Goal: Task Accomplishment & Management: Manage account settings

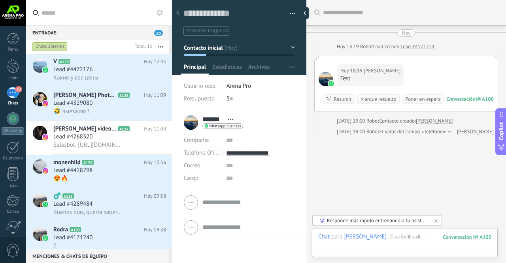
scroll to position [12, 0]
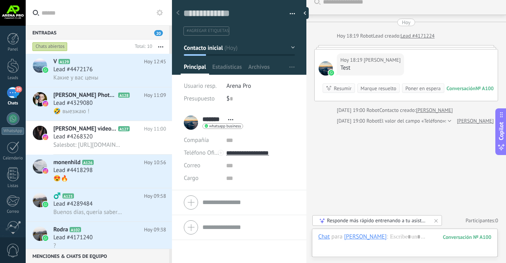
click at [94, 100] on h3 "Lead #4329080" at bounding box center [74, 103] width 43 height 8
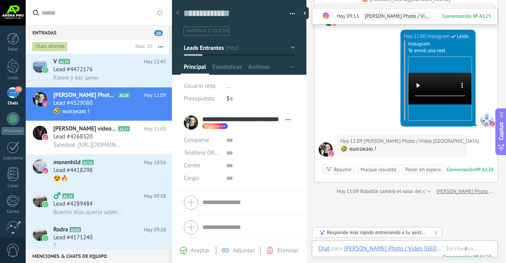
scroll to position [261, 0]
click at [432, 74] on video "Your browser does not support the video tag." at bounding box center [440, 88] width 63 height 32
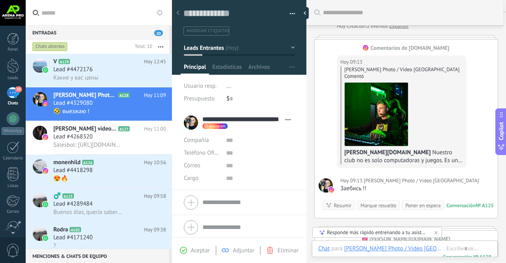
scroll to position [0, 0]
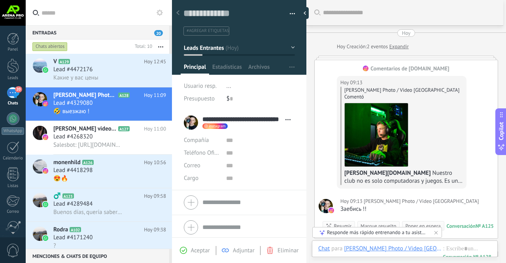
click at [87, 132] on span "[PERSON_NAME] videografo" at bounding box center [84, 129] width 63 height 8
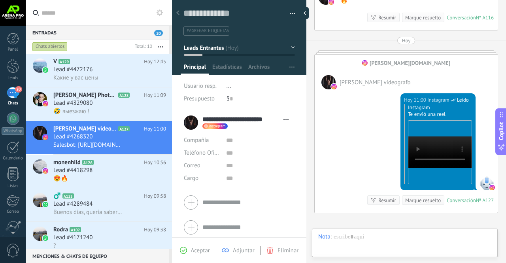
scroll to position [12, 0]
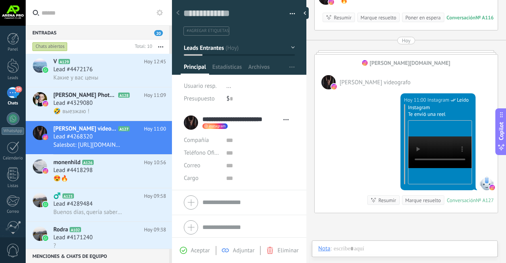
click at [88, 117] on div "Roman Photo / Video Buenos Aires A128 Hoy 11:09 Lead #4329080 🤣 выезжаю !" at bounding box center [112, 103] width 119 height 33
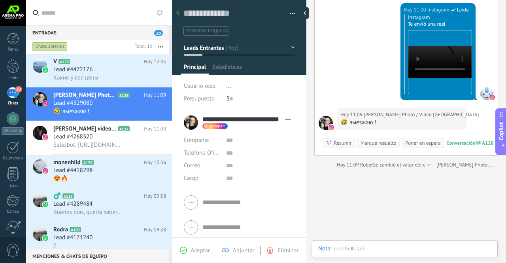
scroll to position [12, 0]
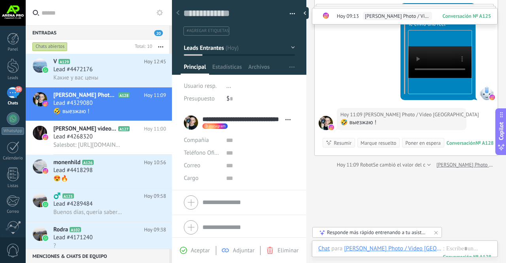
click at [79, 156] on div "monenhild A126 Hoy 10:56 Lead #4418298 😍🔥" at bounding box center [112, 171] width 119 height 33
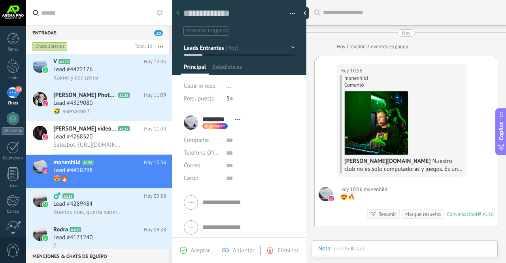
scroll to position [10, 0]
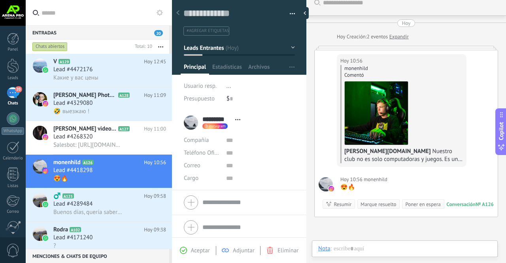
click at [80, 193] on div "‍♂️ A123 Hoy 09:58 Lead #4289484 Buenos días, quería saber cuanto esta la sala" at bounding box center [112, 204] width 119 height 33
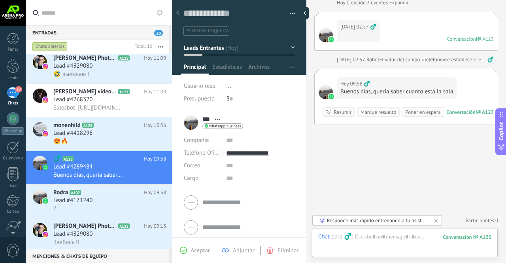
scroll to position [38, 0]
click at [77, 200] on span "Lead #4171240" at bounding box center [72, 200] width 39 height 8
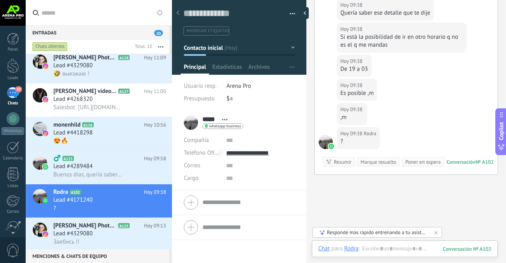
scroll to position [674, 0]
click at [90, 230] on span "Roman Photo / Video [GEOGRAPHIC_DATA]" at bounding box center [84, 226] width 63 height 8
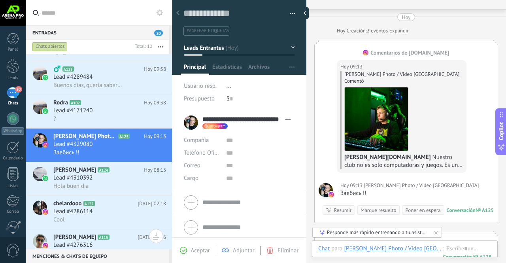
scroll to position [128, 0]
click at [100, 185] on div "Hola buen dia" at bounding box center [109, 186] width 113 height 8
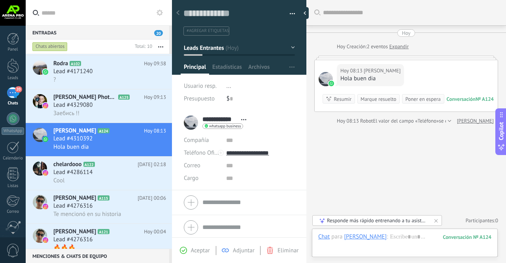
scroll to position [167, 0]
click at [99, 182] on div "Cool" at bounding box center [109, 180] width 113 height 8
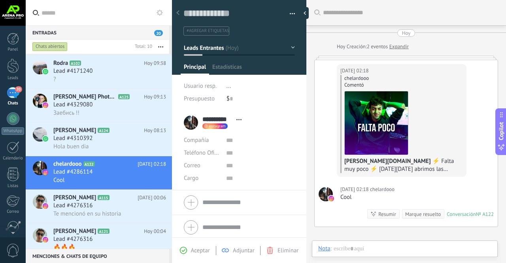
scroll to position [12, 0]
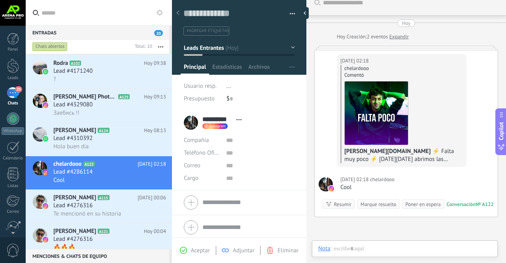
click at [89, 204] on span "Lead #4276316" at bounding box center [72, 206] width 39 height 8
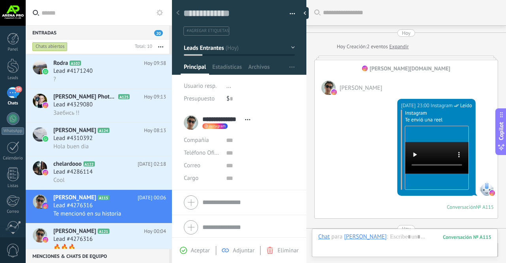
scroll to position [379, 0]
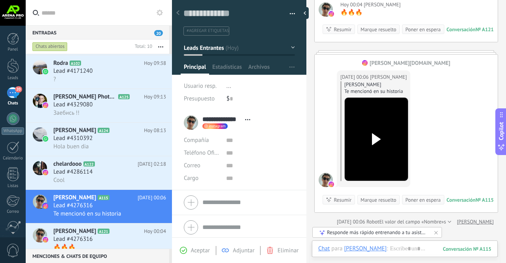
click at [84, 180] on div "Cool" at bounding box center [109, 180] width 113 height 8
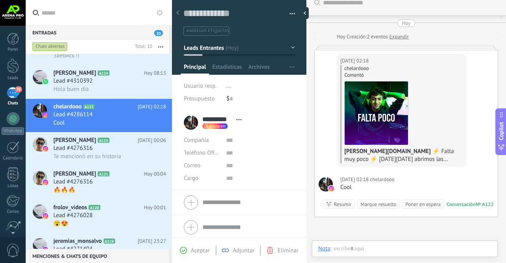
scroll to position [227, 0]
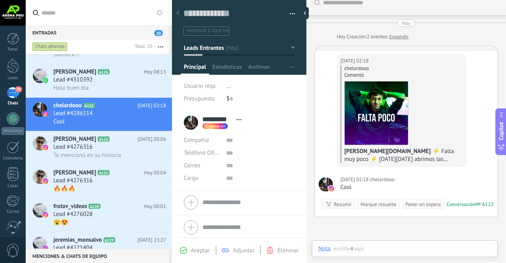
click at [111, 159] on span "Te mencionó en su historia" at bounding box center [87, 155] width 68 height 8
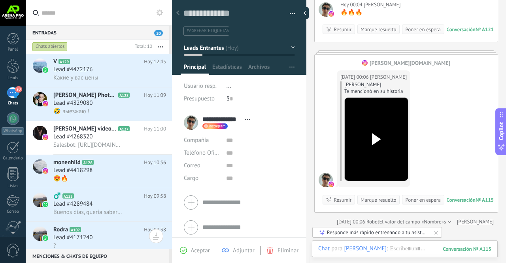
click at [104, 78] on div "Какие у вас цены" at bounding box center [109, 78] width 113 height 8
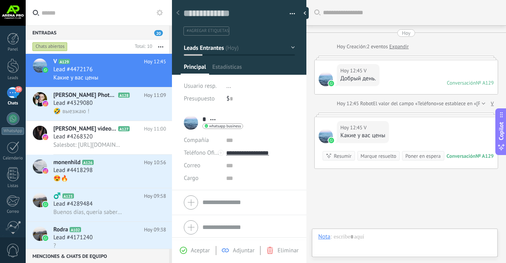
scroll to position [44, 0]
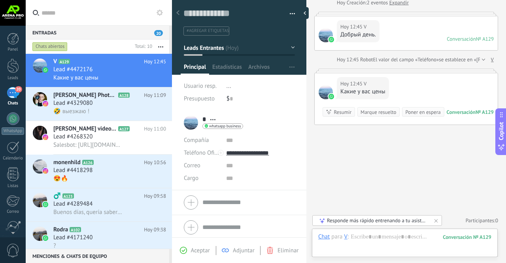
click at [194, 250] on span "Aceptar" at bounding box center [200, 251] width 19 height 8
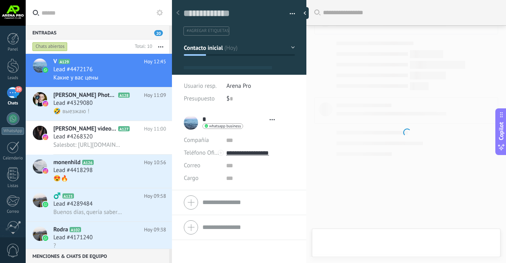
type textarea "**********"
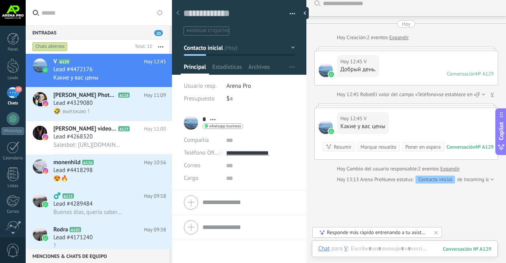
click at [15, 42] on div at bounding box center [13, 39] width 12 height 12
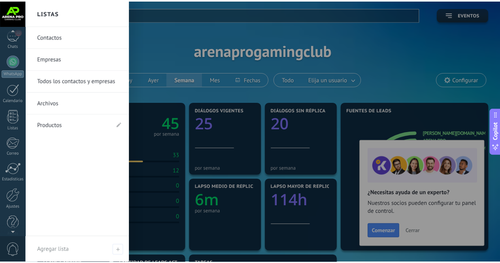
scroll to position [58, 0]
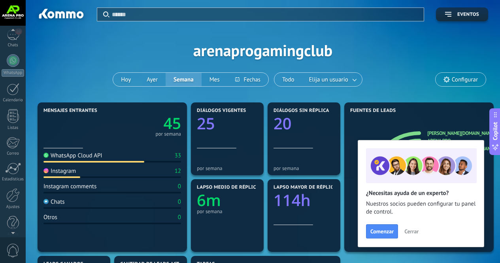
click at [15, 224] on div at bounding box center [13, 223] width 12 height 14
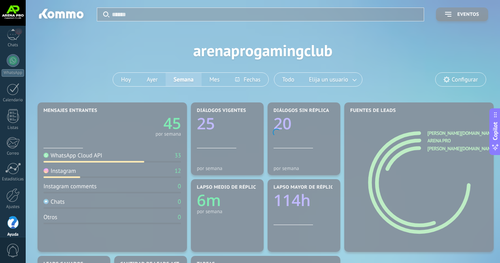
scroll to position [66, 0]
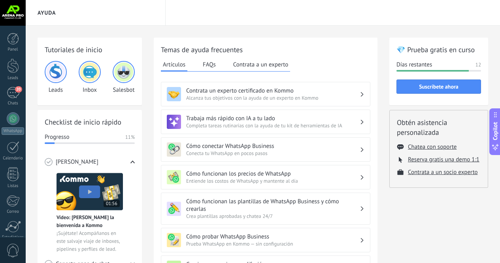
scroll to position [66, 0]
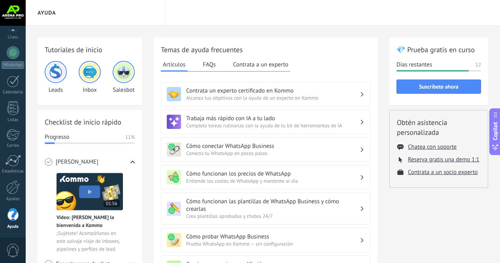
click at [120, 76] on img at bounding box center [123, 71] width 19 height 19
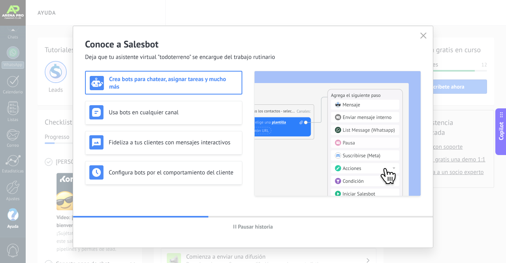
click at [421, 34] on use "button" at bounding box center [424, 35] width 6 height 6
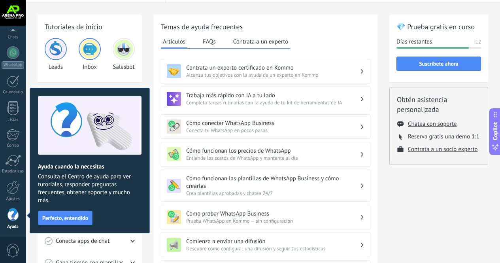
scroll to position [0, 0]
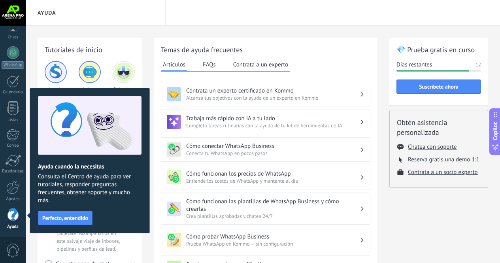
click at [8, 258] on div "0" at bounding box center [13, 250] width 26 height 26
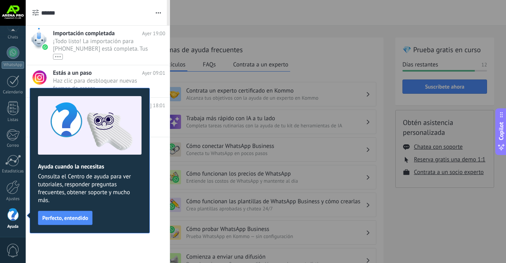
click at [8, 257] on span "0" at bounding box center [12, 251] width 13 height 14
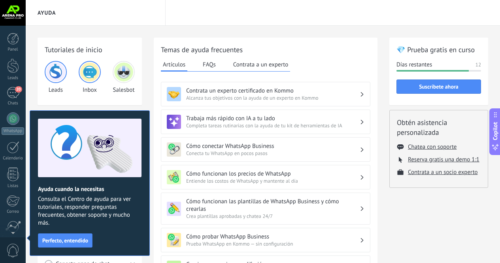
click at [14, 17] on div at bounding box center [13, 13] width 26 height 26
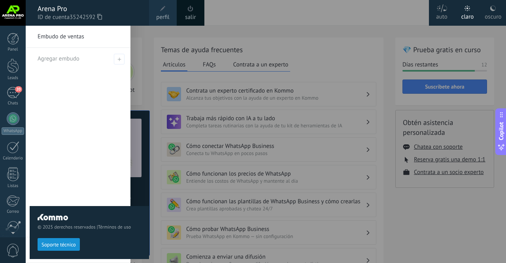
drag, startPoint x: 14, startPoint y: 17, endPoint x: 9, endPoint y: 232, distance: 215.2
click at [9, 232] on div at bounding box center [13, 231] width 26 height 12
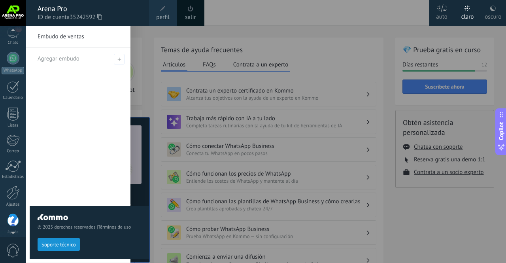
scroll to position [66, 0]
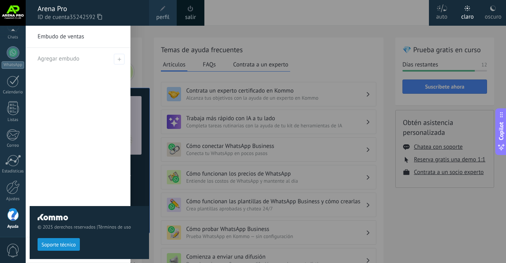
click at [12, 197] on div "Ajustes" at bounding box center [13, 199] width 23 height 5
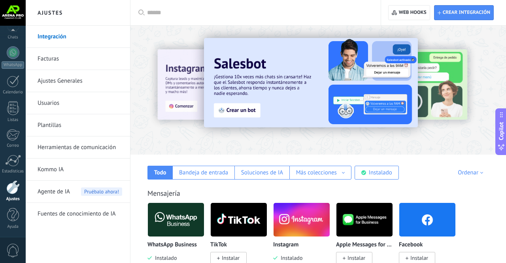
click at [67, 148] on link "Herramientas de comunicación" at bounding box center [80, 147] width 85 height 22
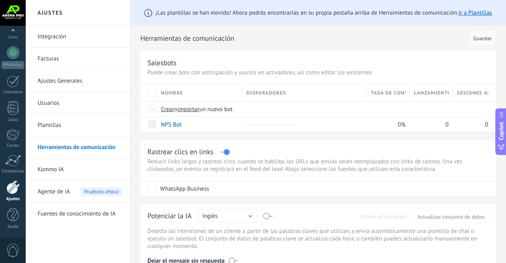
click at [16, 14] on div at bounding box center [13, 13] width 26 height 26
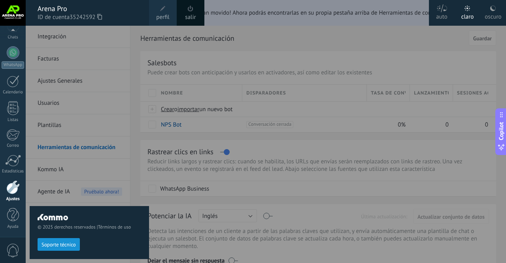
click at [167, 19] on span "perfil" at bounding box center [162, 17] width 13 height 9
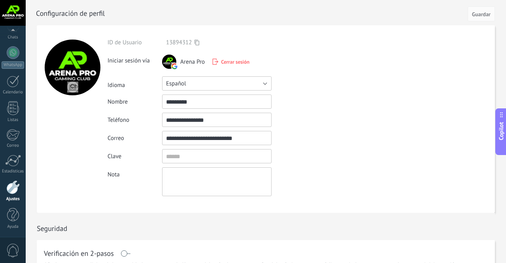
click at [195, 85] on button "Español" at bounding box center [217, 83] width 110 height 14
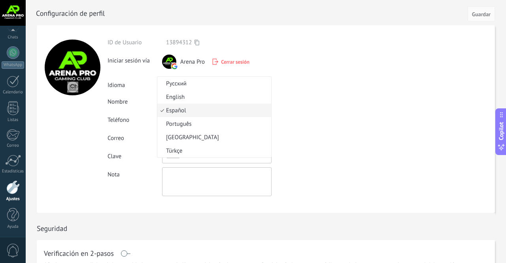
click at [188, 83] on span "Русский" at bounding box center [213, 84] width 112 height 8
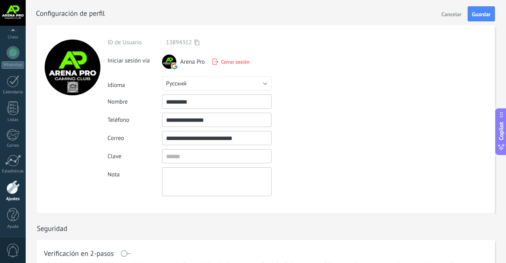
click at [486, 17] on button "Guardar" at bounding box center [481, 13] width 27 height 15
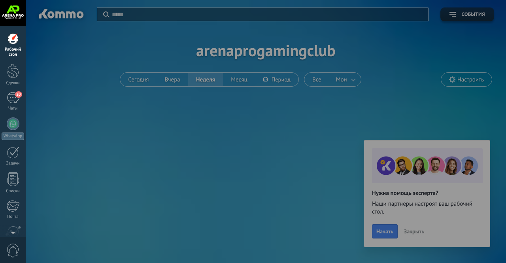
click at [11, 73] on div at bounding box center [13, 71] width 12 height 15
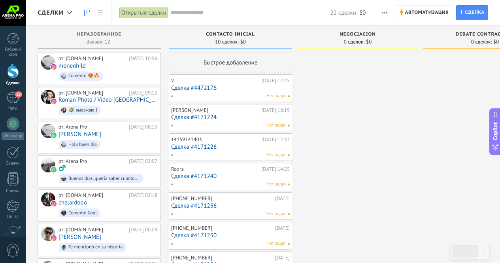
click at [15, 104] on link "20 Чаты" at bounding box center [13, 101] width 26 height 19
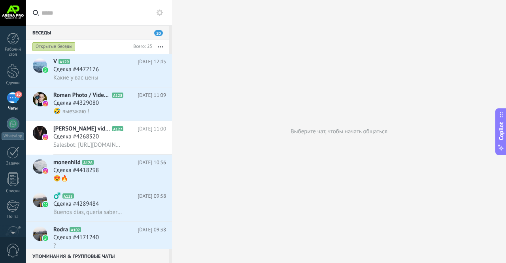
click at [14, 123] on div at bounding box center [13, 123] width 13 height 13
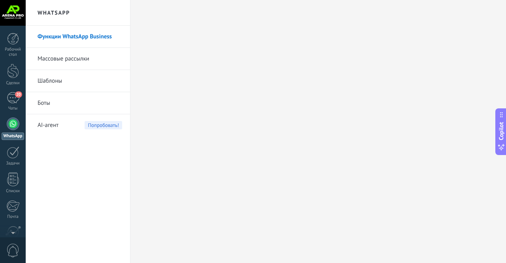
click at [10, 146] on div at bounding box center [13, 152] width 13 height 12
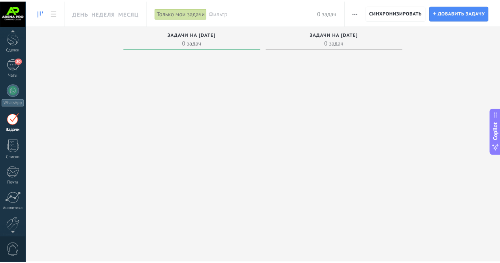
scroll to position [34, 0]
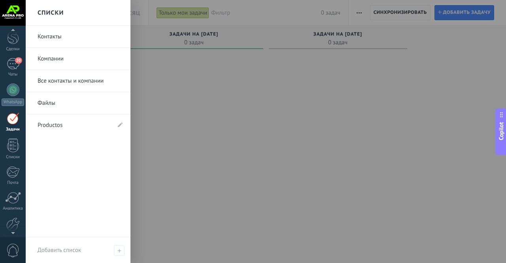
click at [12, 150] on div at bounding box center [13, 145] width 12 height 14
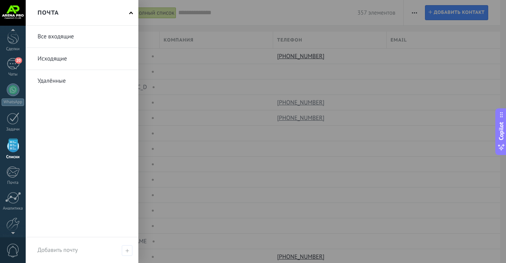
click at [10, 170] on div at bounding box center [12, 172] width 13 height 12
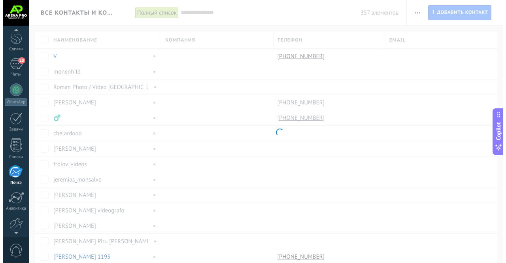
scroll to position [71, 0]
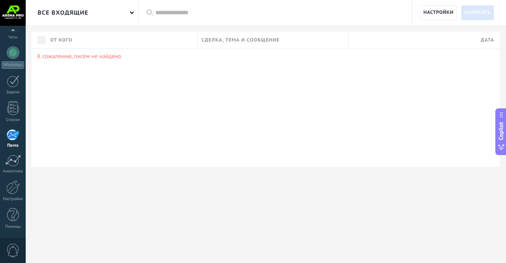
click at [13, 166] on div at bounding box center [13, 161] width 16 height 12
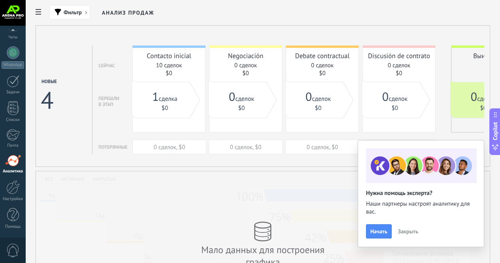
click at [404, 231] on span "Закрыть" at bounding box center [408, 232] width 20 height 6
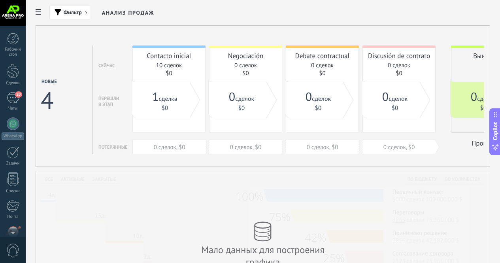
click at [8, 100] on div "20" at bounding box center [13, 97] width 13 height 11
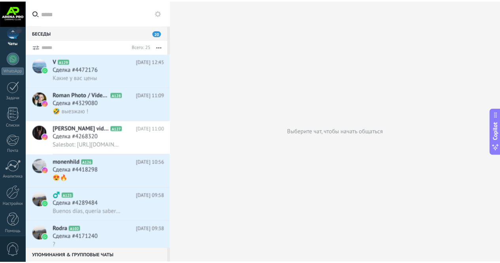
scroll to position [71, 0]
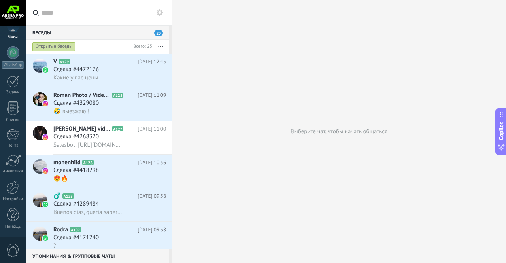
click at [13, 191] on div at bounding box center [12, 187] width 13 height 14
